Goal: Information Seeking & Learning: Learn about a topic

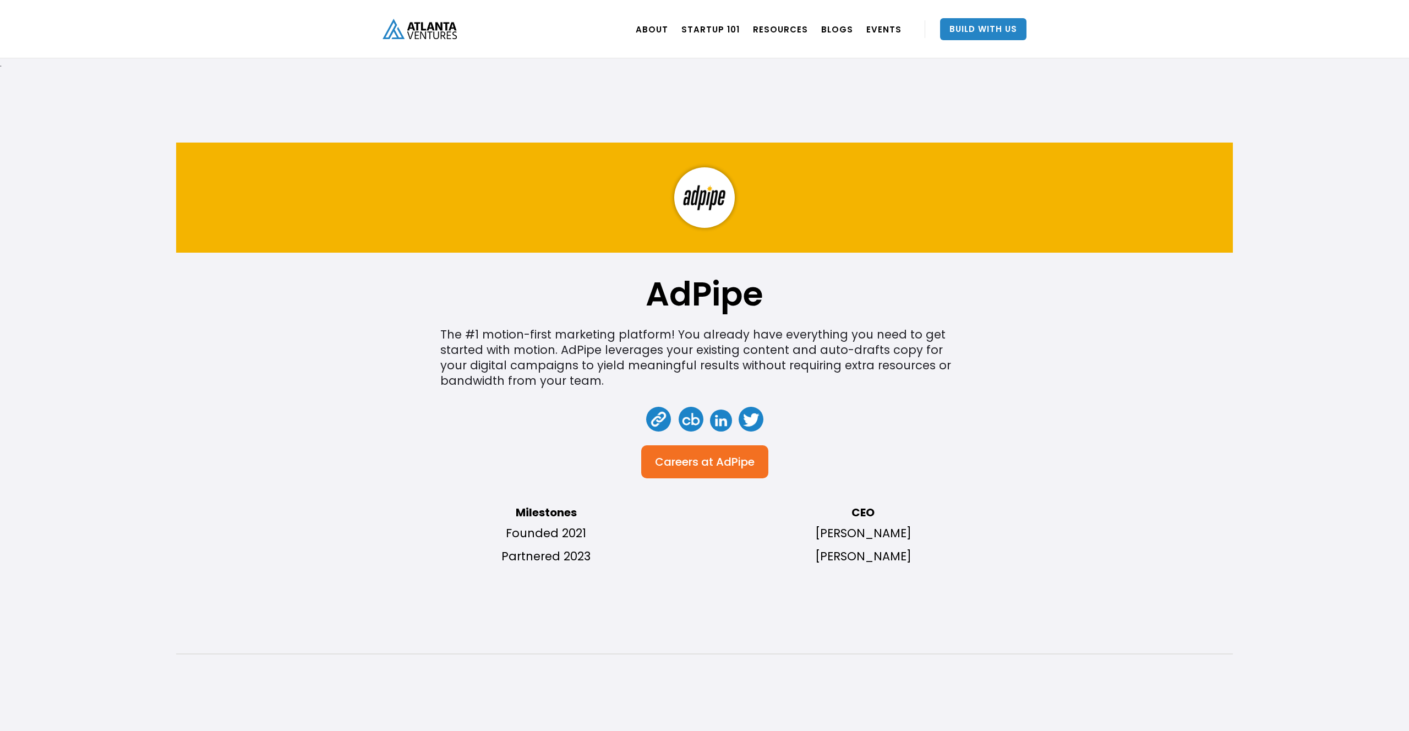
click at [687, 418] on link at bounding box center [691, 419] width 25 height 25
click at [1161, 436] on div "AdPipe The #1 motion-first marketing platform! You already have everything you …" at bounding box center [704, 426] width 1057 height 567
click at [431, 28] on img "home" at bounding box center [419, 29] width 74 height 20
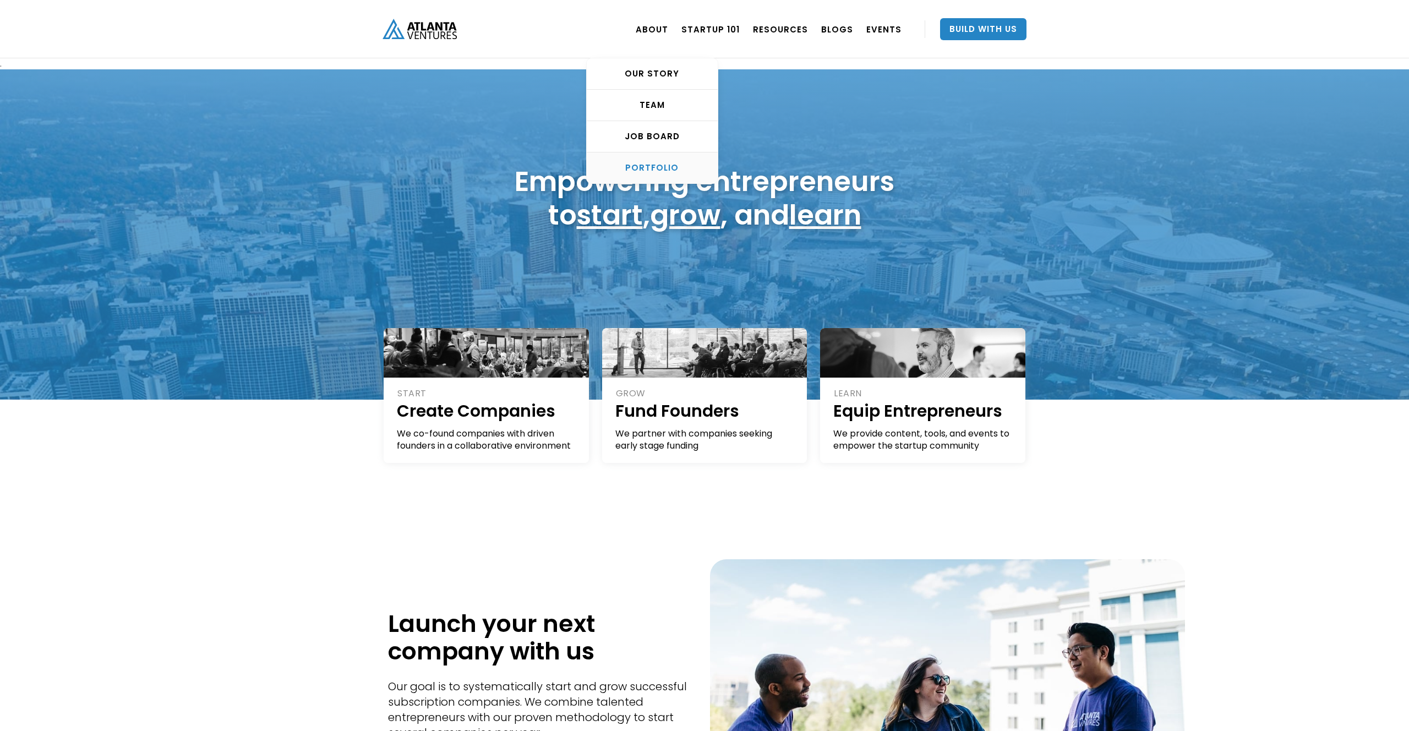
click at [666, 167] on div "PORTFOLIO" at bounding box center [652, 167] width 131 height 11
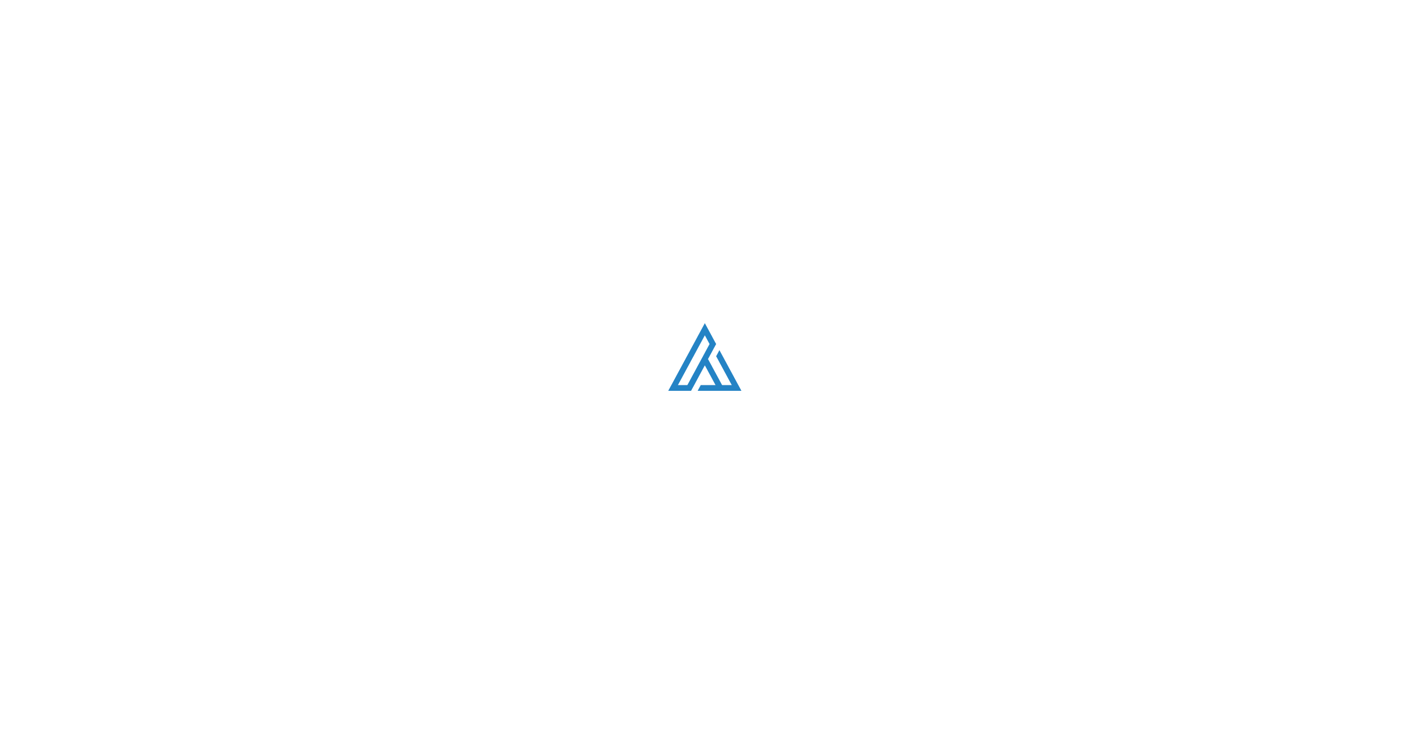
scroll to position [692, 0]
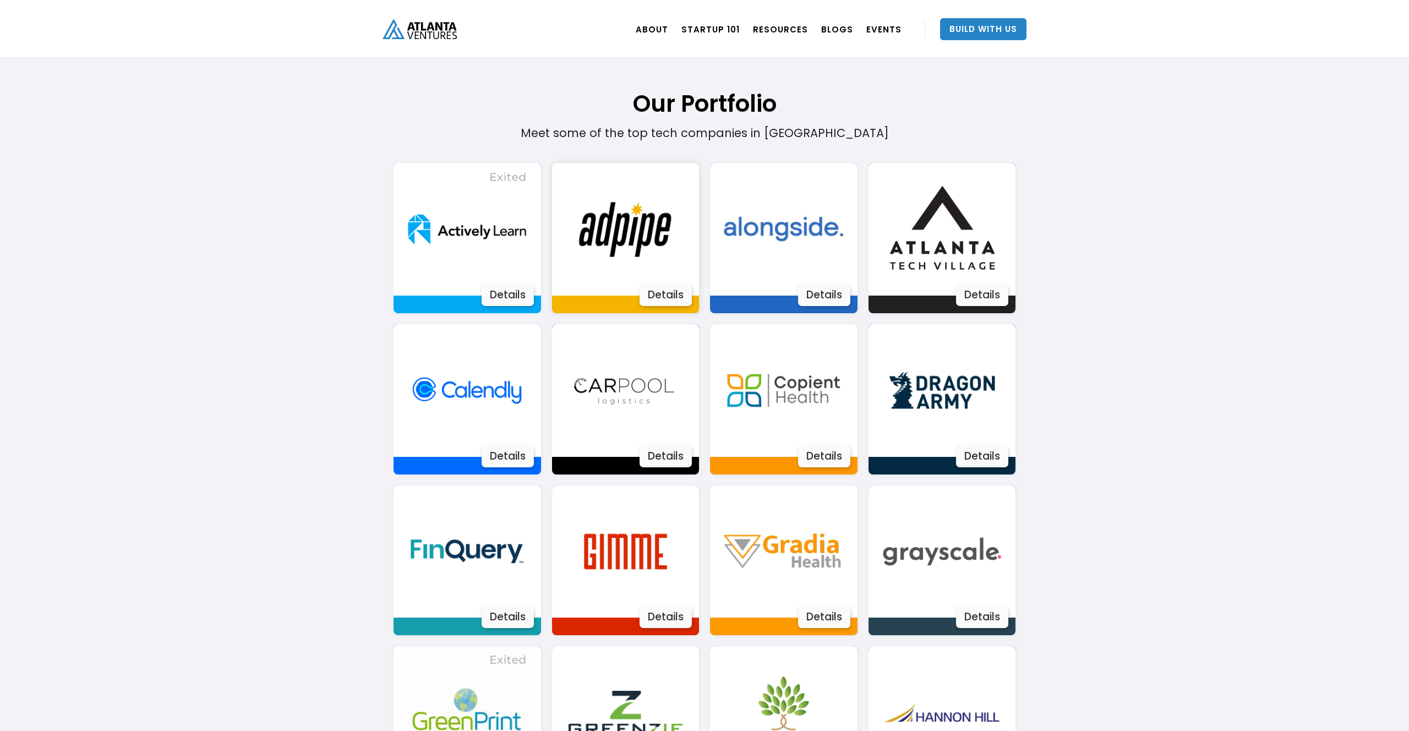
click at [626, 237] on img at bounding box center [625, 229] width 133 height 133
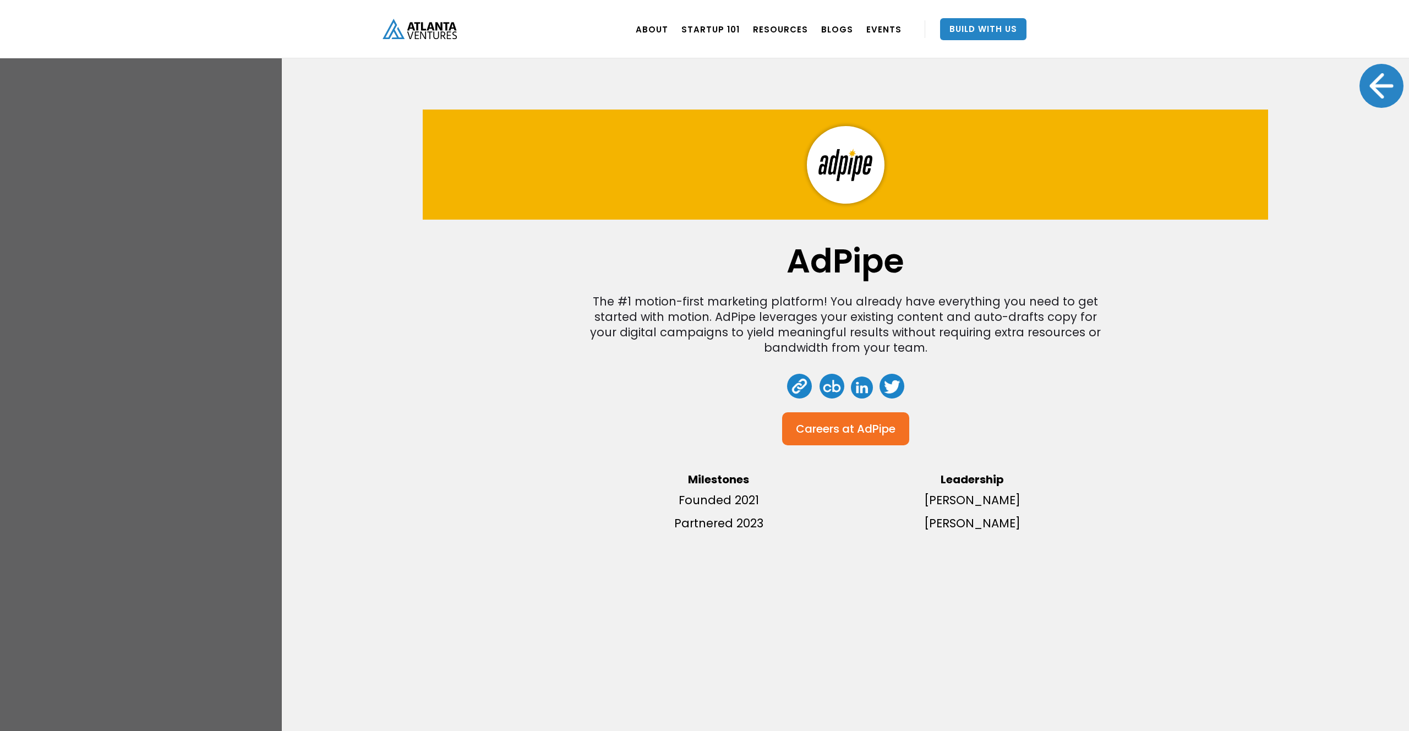
click at [503, 491] on div "AdPipe The #1 motion-first marketing platform! You already have everything you …" at bounding box center [845, 324] width 845 height 428
click at [358, 384] on div "AdPipe The #1 motion-first marketing platform! You already have everything you …" at bounding box center [845, 365] width 1127 height 731
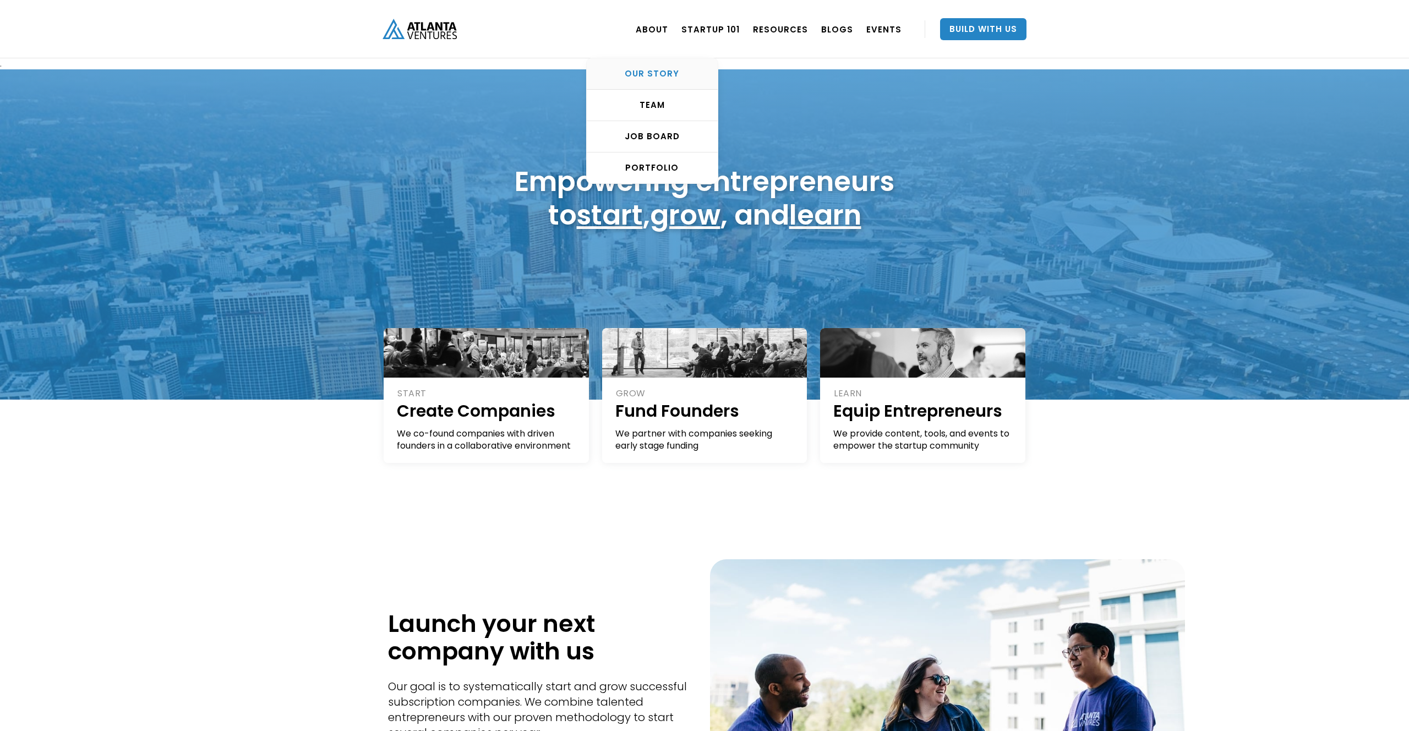
click at [649, 76] on div "OUR STORY" at bounding box center [652, 73] width 131 height 11
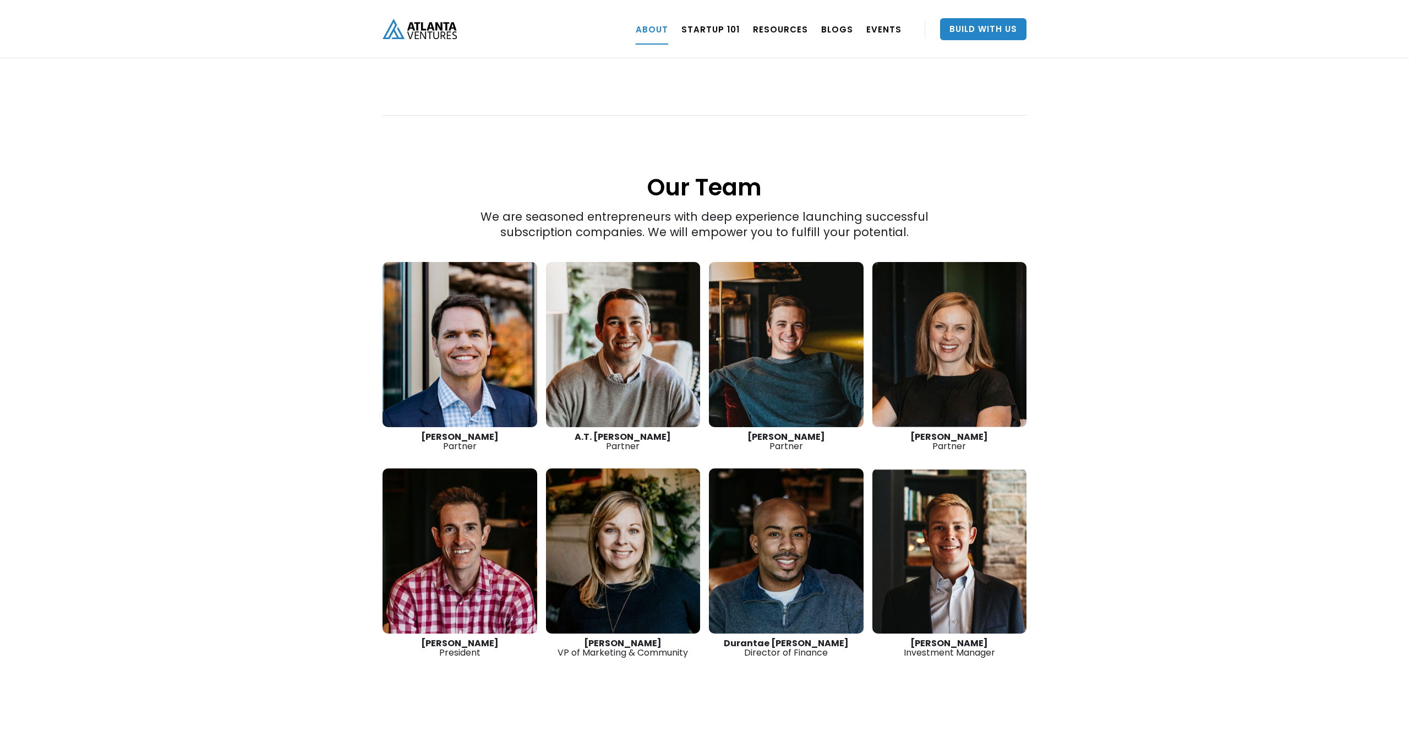
scroll to position [1408, 0]
click at [198, 318] on div "“The best thing we do is create more successful startups. The more breakout bus…" at bounding box center [704, 189] width 1409 height 1129
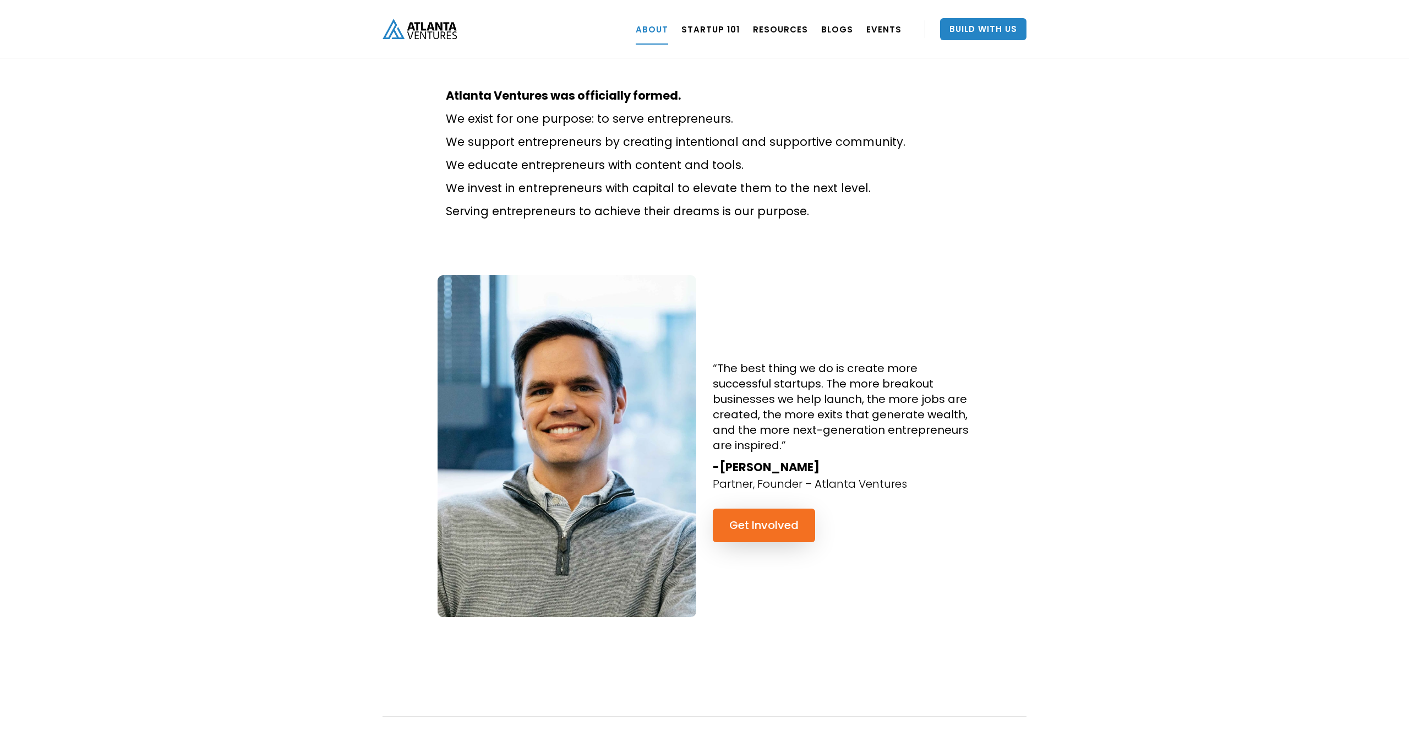
scroll to position [466, 0]
